Goal: Book appointment/travel/reservation

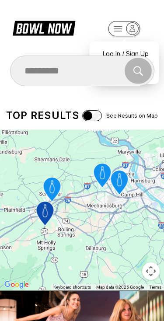
click at [128, 34] on rect "button" at bounding box center [124, 28] width 32 height 15
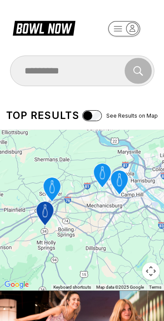
click at [122, 31] on rect "button" at bounding box center [124, 28] width 32 height 15
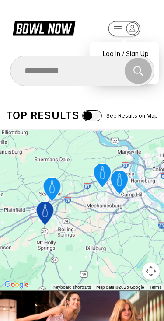
click at [127, 27] on rect "button" at bounding box center [124, 28] width 32 height 15
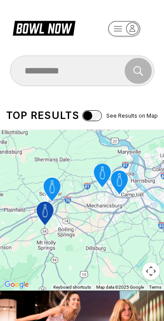
click at [127, 27] on rect "button" at bounding box center [124, 28] width 32 height 15
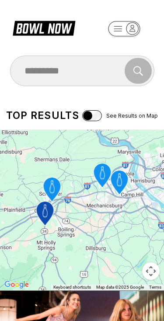
click at [127, 32] on icon "button" at bounding box center [133, 29] width 12 height 12
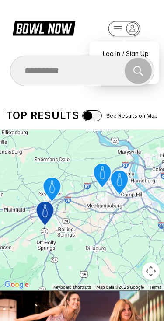
click at [127, 32] on icon "button" at bounding box center [133, 29] width 12 height 12
click at [125, 35] on rect "button" at bounding box center [124, 28] width 32 height 15
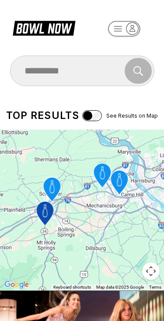
click at [126, 33] on rect "button" at bounding box center [124, 28] width 32 height 15
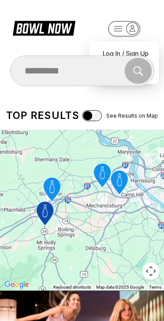
click at [118, 36] on rect "button" at bounding box center [125, 28] width 32 height 15
